Goal: Find specific fact: Find specific fact

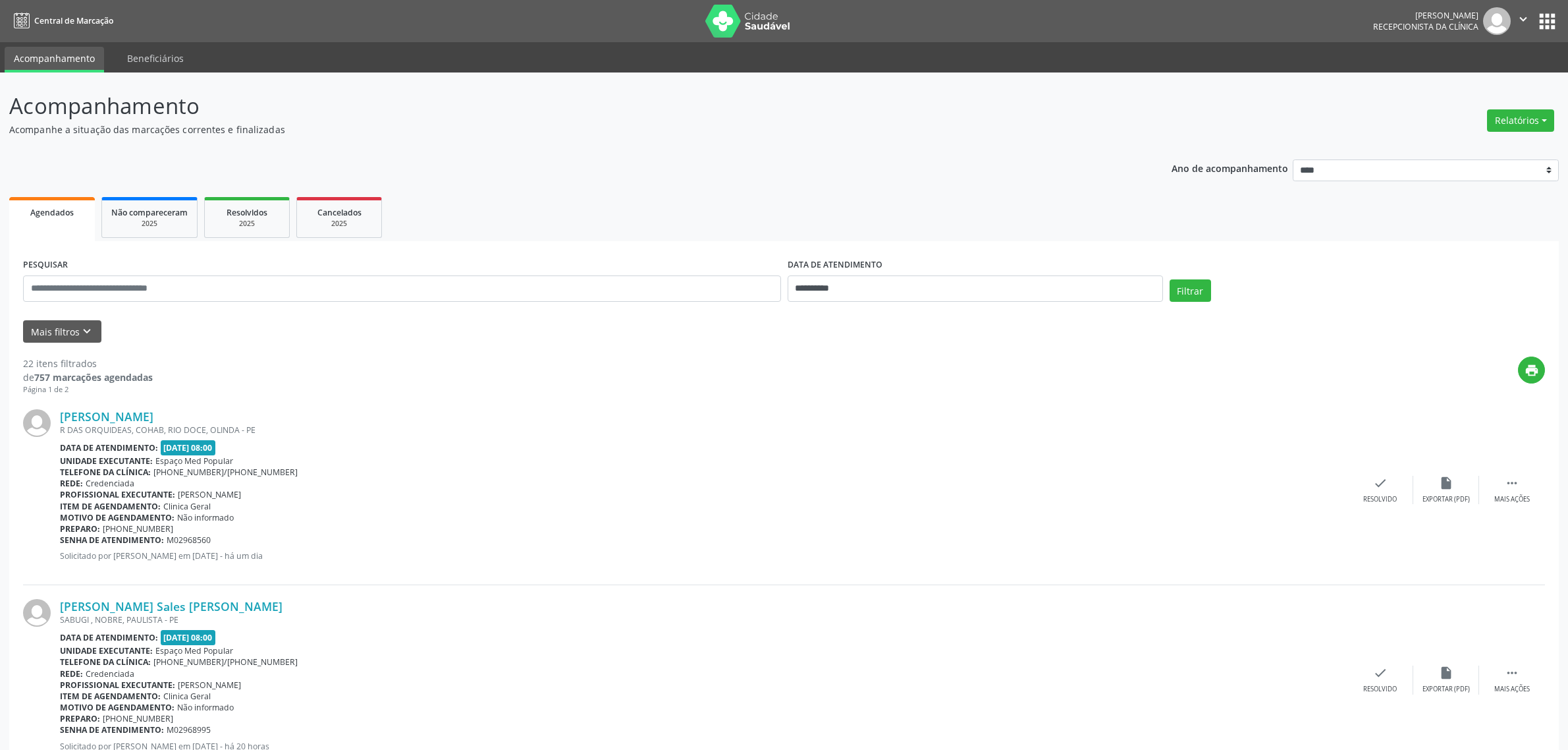
scroll to position [56, 0]
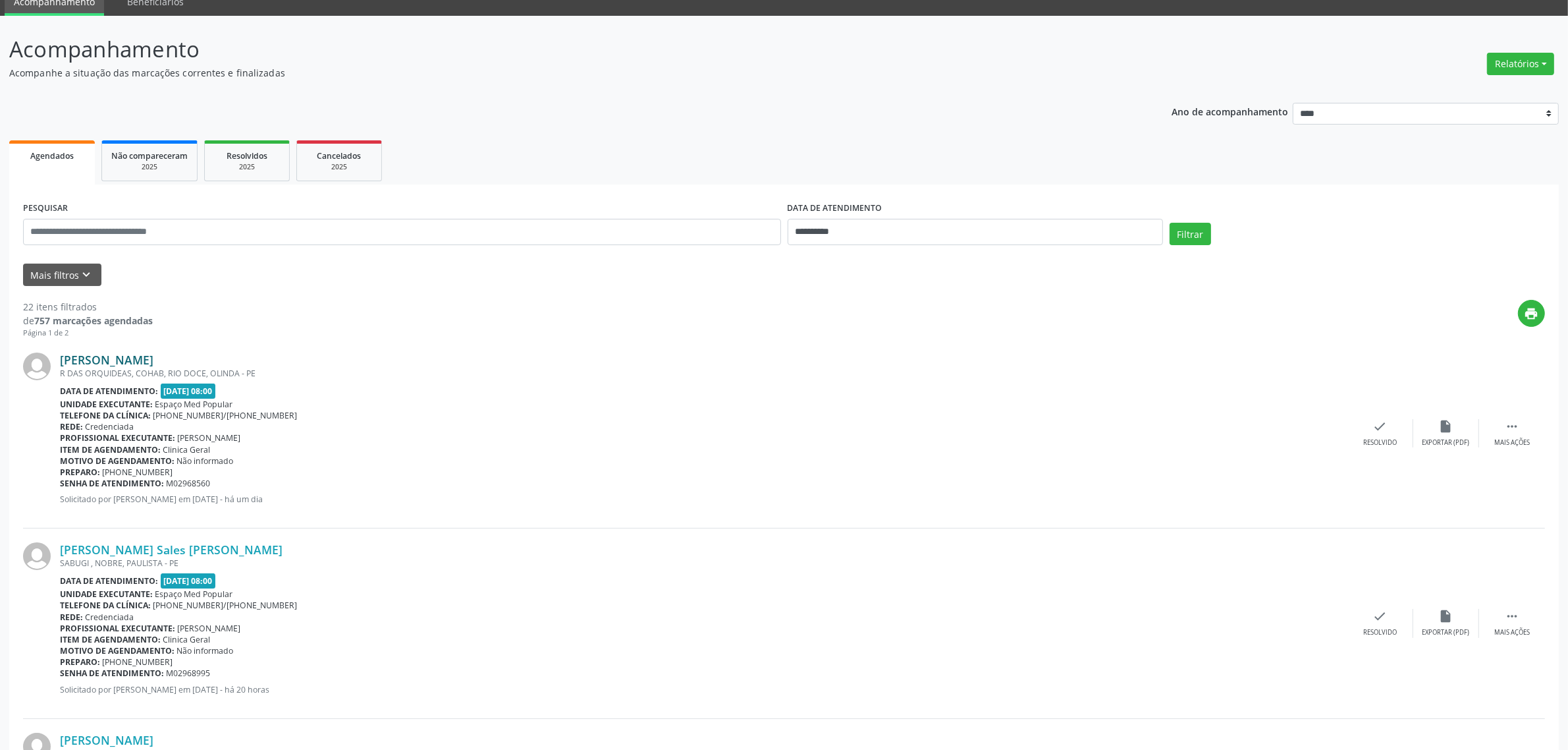
click at [135, 358] on link "[PERSON_NAME]" at bounding box center [106, 360] width 93 height 14
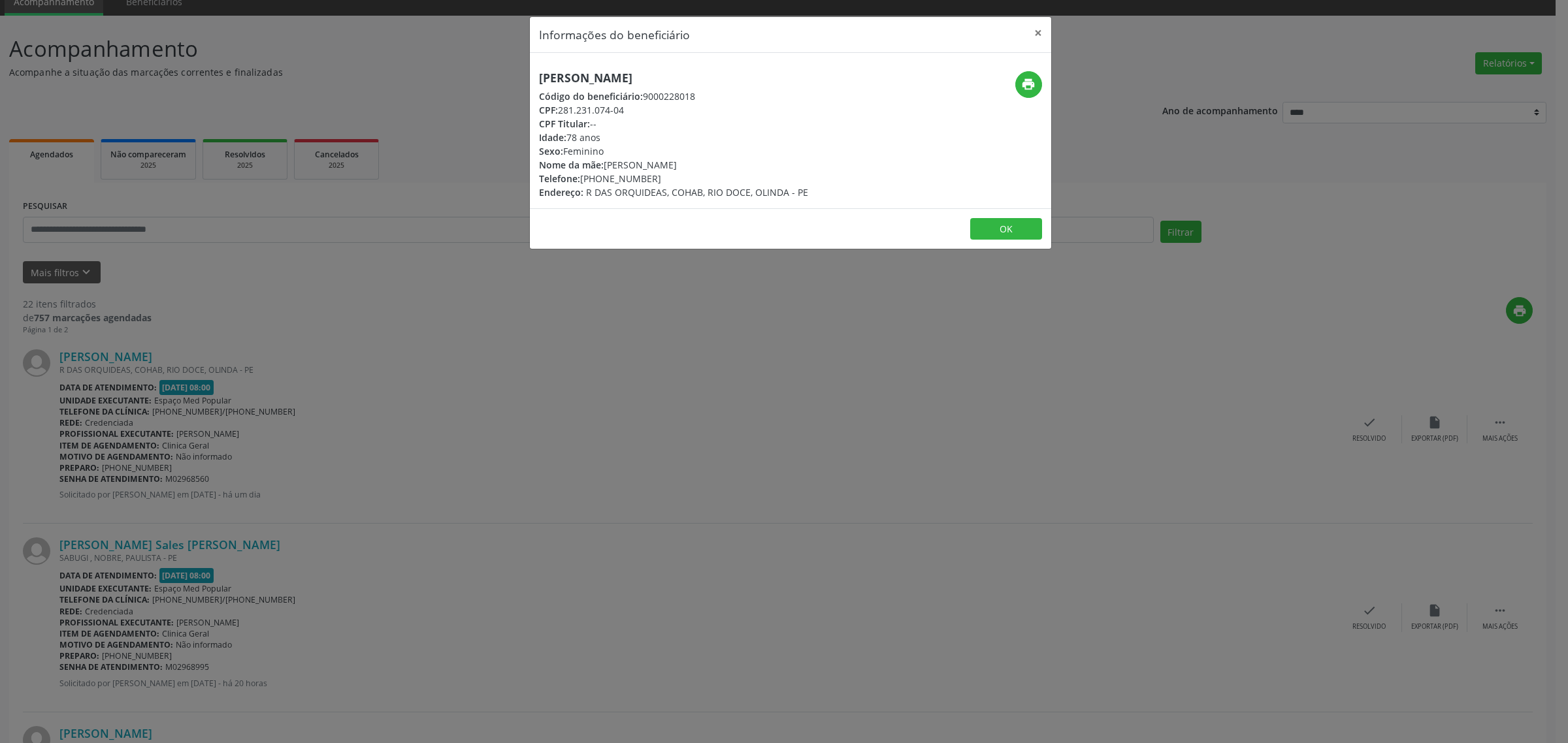
drag, startPoint x: 666, startPoint y: 76, endPoint x: 536, endPoint y: 72, distance: 130.1
click at [536, 72] on div "[PERSON_NAME] Código do beneficiário: 9000228018 CPF: 281.231.074-04 CPF Titula…" at bounding box center [703, 135] width 348 height 128
copy h5 "[PERSON_NAME]"
drag, startPoint x: 648, startPoint y: 176, endPoint x: 585, endPoint y: 177, distance: 63.0
click at [585, 177] on div "Telefone: [PHONE_NUMBER]" at bounding box center [673, 179] width 269 height 14
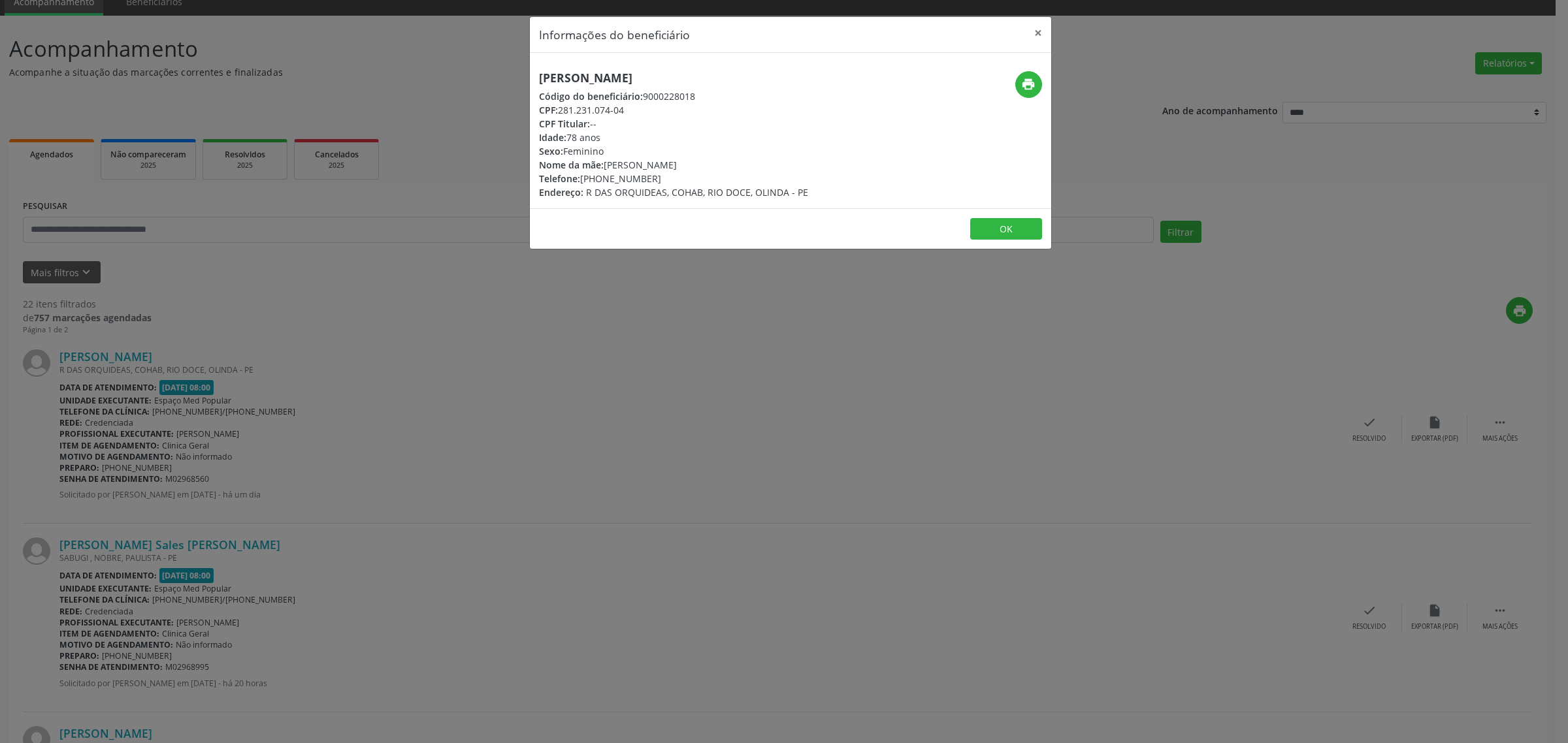
copy div "81) 99893-6293"
drag, startPoint x: 809, startPoint y: 194, endPoint x: 585, endPoint y: 206, distance: 224.3
click at [585, 206] on div "[PERSON_NAME] Código do beneficiário: 9000228018 CPF: 281.231.074-04 CPF Titula…" at bounding box center [791, 131] width 521 height 155
copy span "R DAS ORQUIDEAS, COHAB, RIO DOCE, OLINDA - PE"
click at [1029, 87] on icon "print" at bounding box center [1028, 84] width 14 height 14
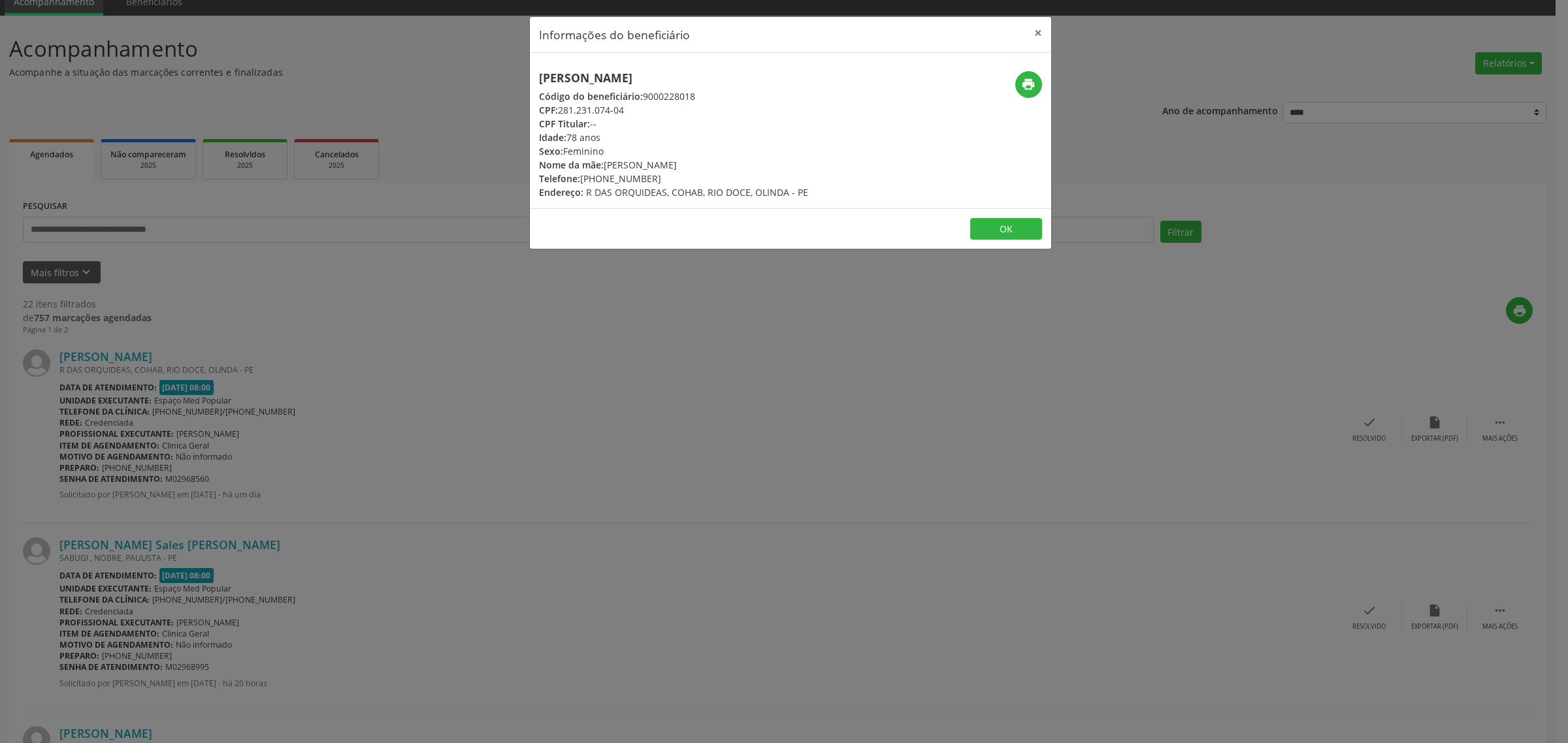
drag, startPoint x: 648, startPoint y: 108, endPoint x: 560, endPoint y: 105, distance: 88.1
click at [560, 105] on div "CPF: 281.231.074-04" at bounding box center [673, 110] width 269 height 14
copy div "281.231.074-04"
click at [582, 340] on div "Informações do beneficiário × [PERSON_NAME] Código do beneficiário: 9000228018 …" at bounding box center [784, 371] width 1568 height 743
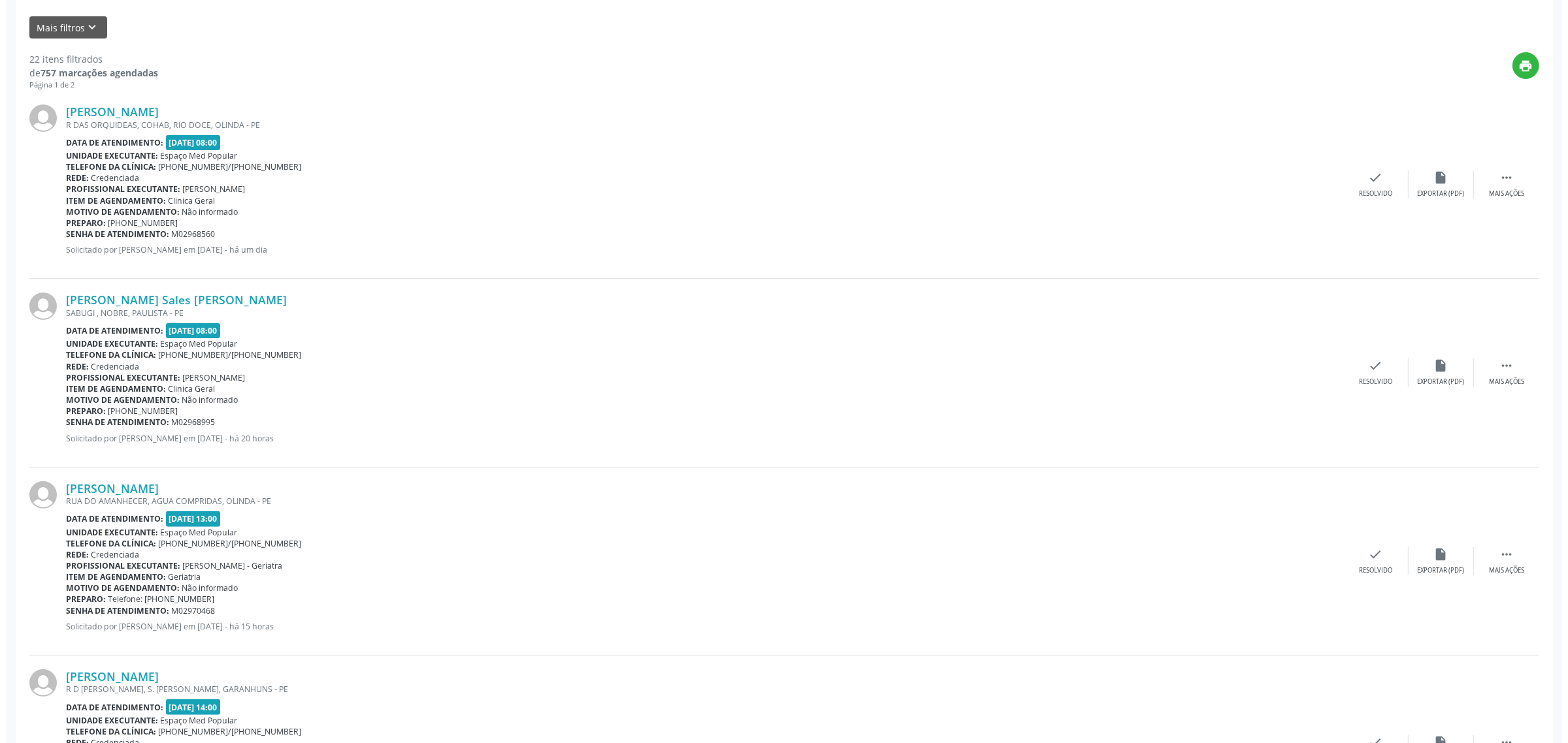
scroll to position [382, 0]
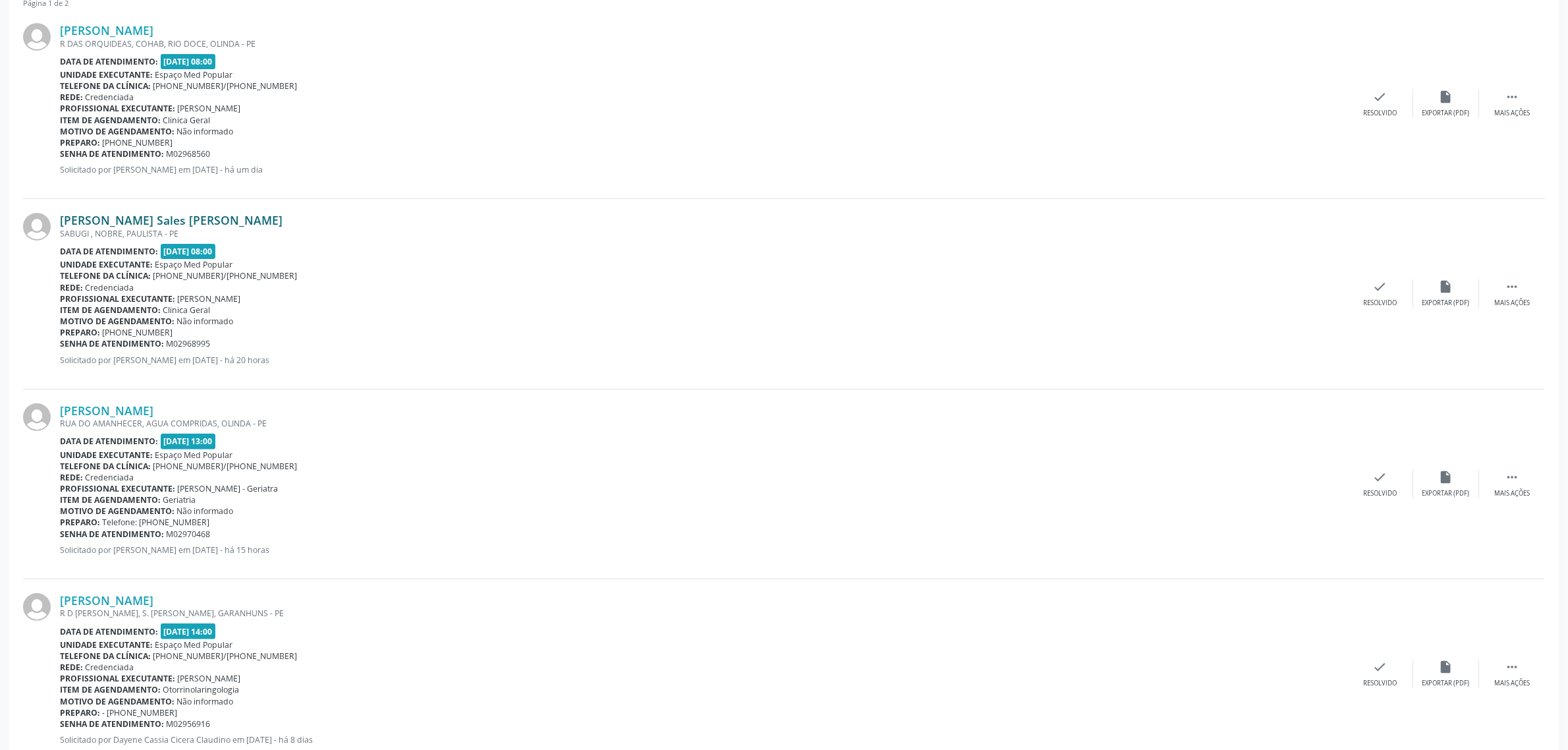
click at [142, 218] on link "[PERSON_NAME] Sales [PERSON_NAME]" at bounding box center [171, 220] width 222 height 14
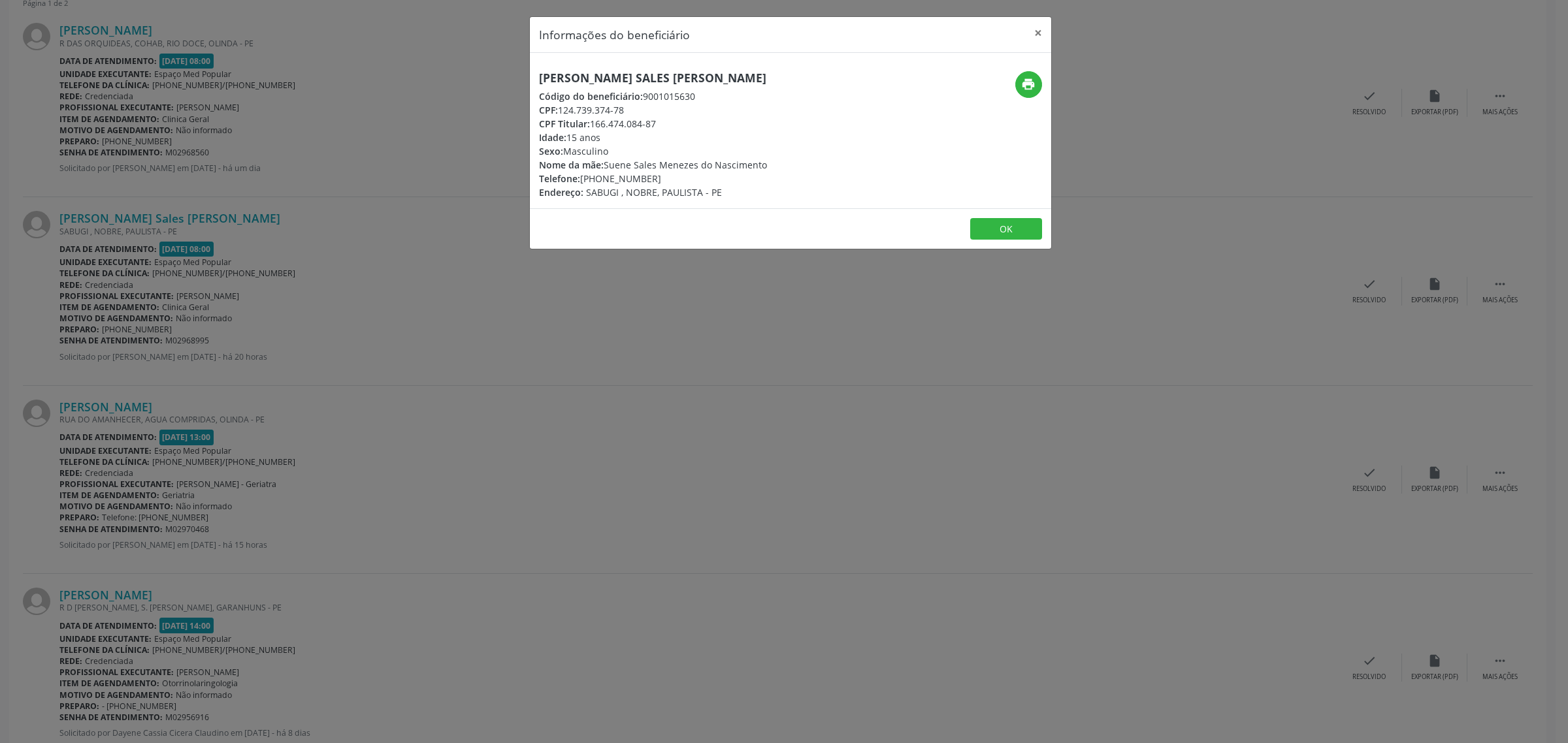
drag, startPoint x: 779, startPoint y: 77, endPoint x: 540, endPoint y: 84, distance: 239.1
click at [540, 84] on div "[PERSON_NAME] Sales [PERSON_NAME] Código do beneficiário: 9001015630 CPF: 124.7…" at bounding box center [703, 135] width 348 height 128
copy h5 "[PERSON_NAME] Sales [PERSON_NAME]"
drag, startPoint x: 628, startPoint y: 108, endPoint x: 561, endPoint y: 105, distance: 67.1
click at [561, 105] on div "CPF: 124.739.374-78" at bounding box center [653, 110] width 228 height 14
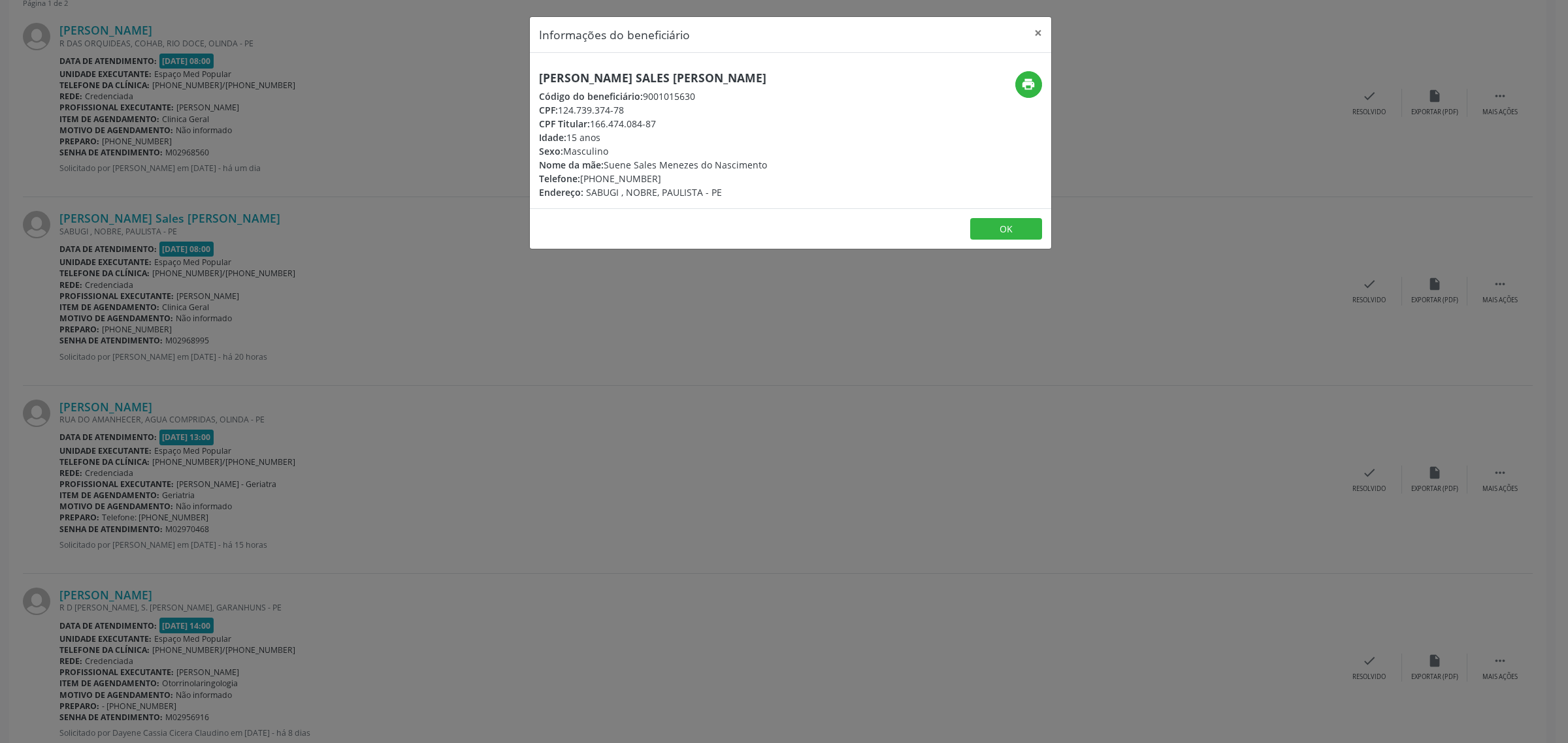
copy div "124.739.374-78"
click at [1028, 82] on icon "print" at bounding box center [1028, 84] width 14 height 14
drag, startPoint x: 723, startPoint y: 191, endPoint x: 585, endPoint y: 193, distance: 138.0
click at [585, 193] on div "Endereço: [PERSON_NAME] , NOBRE, [DEMOGRAPHIC_DATA] - PE" at bounding box center [653, 193] width 228 height 14
copy span "SABUGI , NOBRE, PAULISTA - PE"
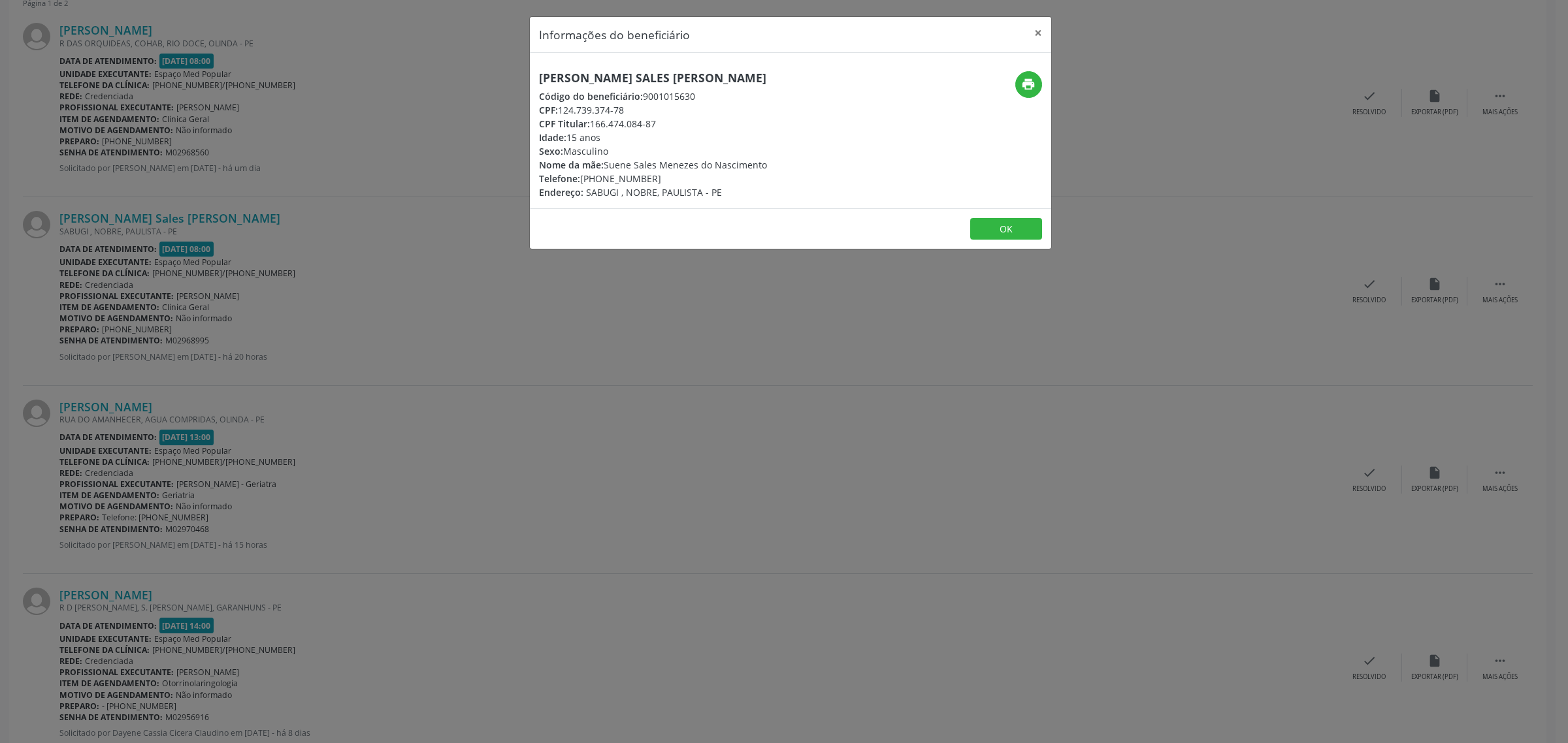
click at [645, 177] on div "Telefone: [PHONE_NUMBER]" at bounding box center [653, 179] width 228 height 14
drag, startPoint x: 648, startPoint y: 179, endPoint x: 585, endPoint y: 183, distance: 63.1
click at [585, 183] on div "Telefone: [PHONE_NUMBER]" at bounding box center [653, 179] width 228 height 14
copy div "81) 98582-7270"
click at [408, 334] on div "Informações do beneficiário × Wallyson Sales [PERSON_NAME] Código do beneficiár…" at bounding box center [784, 371] width 1568 height 743
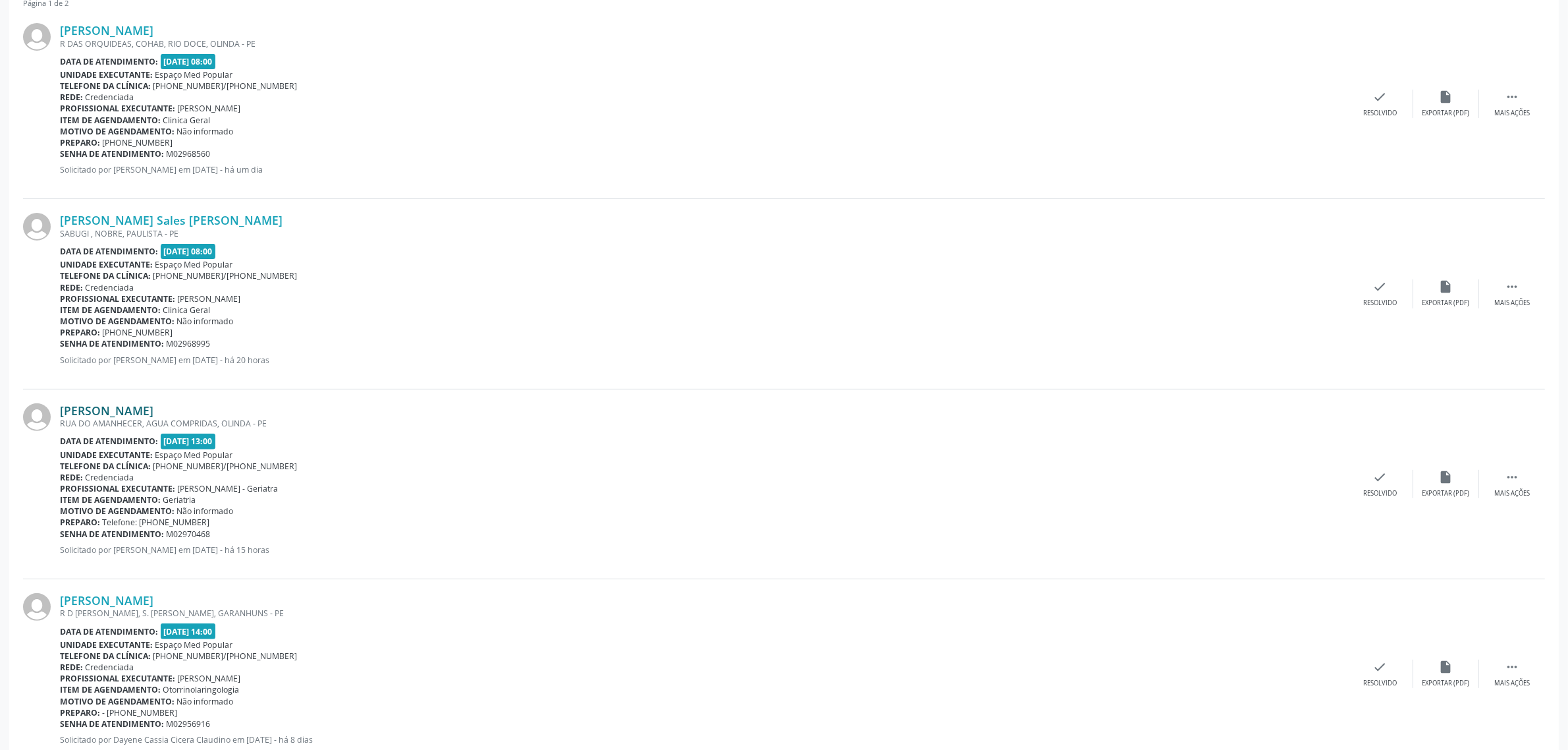
click at [154, 409] on link "[PERSON_NAME]" at bounding box center [106, 411] width 93 height 14
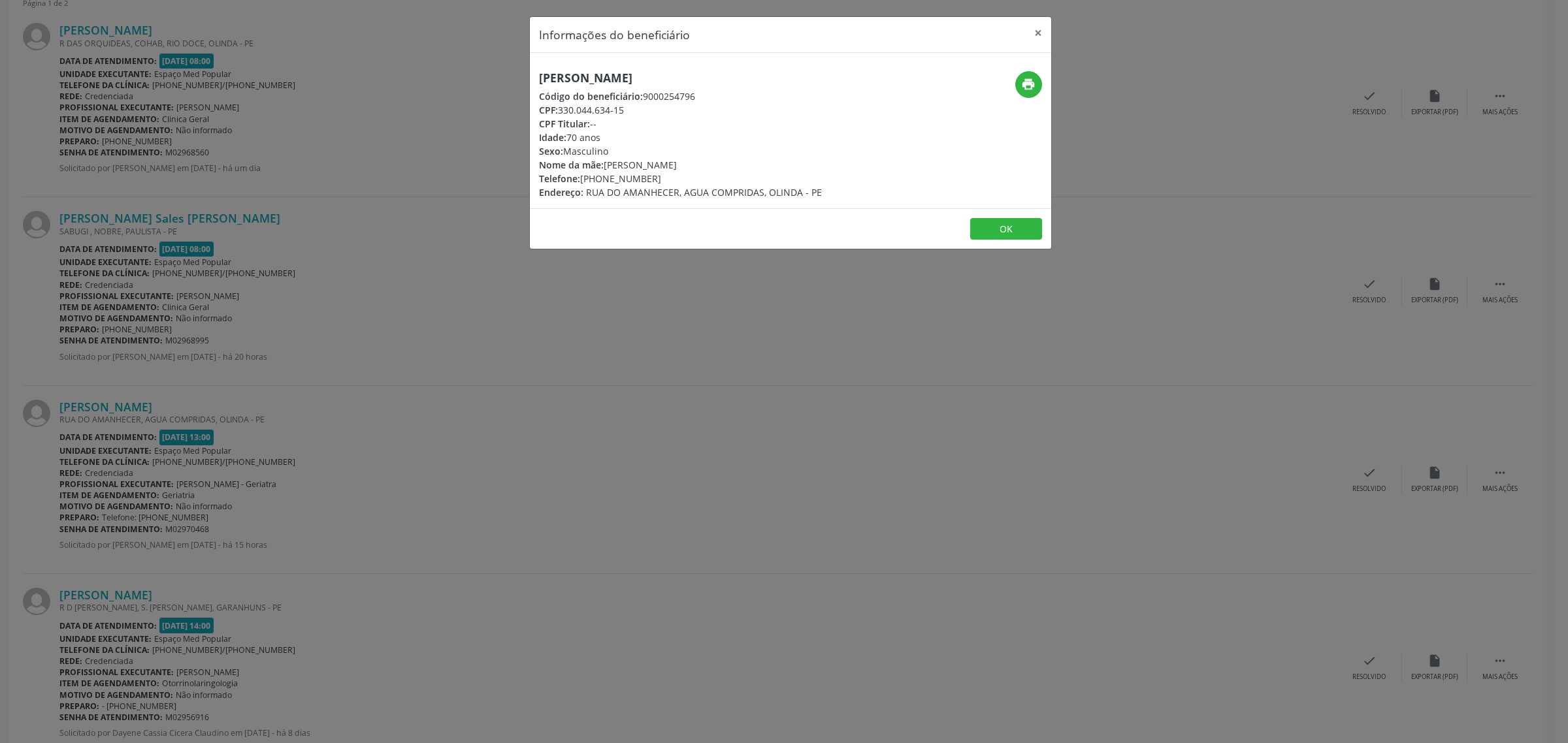
drag, startPoint x: 721, startPoint y: 71, endPoint x: 536, endPoint y: 74, distance: 185.0
click at [536, 74] on div "[PERSON_NAME] Código do beneficiário: 9000254796 CPF: 330.044.634-15 CPF Titula…" at bounding box center [703, 135] width 348 height 128
copy h5 "[PERSON_NAME]"
click at [1035, 83] on icon "print" at bounding box center [1028, 84] width 14 height 14
